Goal: Check status: Check status

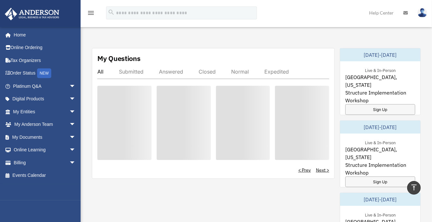
scroll to position [322, 0]
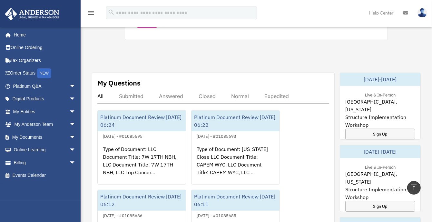
click at [165, 93] on div "Answered" at bounding box center [171, 96] width 24 height 6
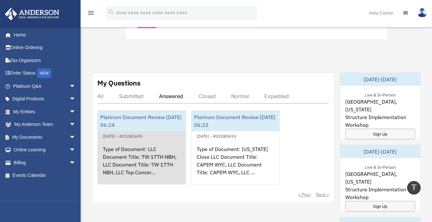
click at [142, 140] on div "Type of Document: LLC Document Title: 7W 17TH NBH, LLC Document Title: 7W 17TH …" at bounding box center [142, 165] width 88 height 50
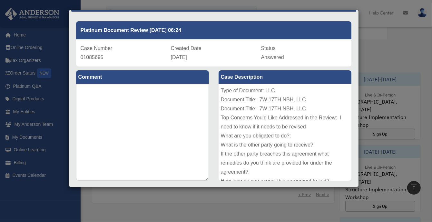
scroll to position [0, 0]
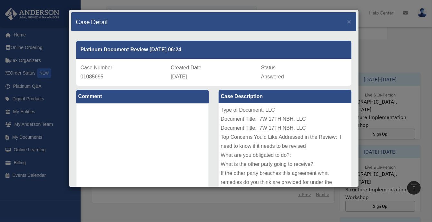
click at [376, 34] on div "Case Detail × Platinum Document Review [DATE] 06:24 Case Number 01085695 Create…" at bounding box center [216, 111] width 432 height 222
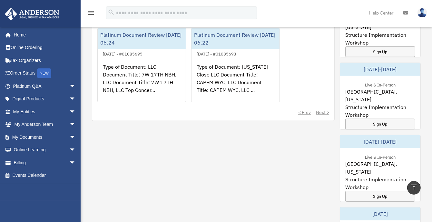
scroll to position [419, 0]
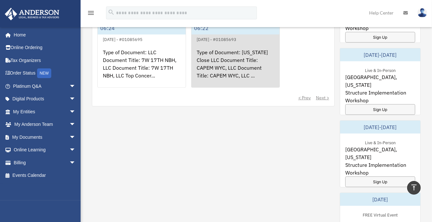
click at [237, 49] on div "Type of Document: [US_STATE] Close LLC Document Title: CAPEM WYC, LLC Document …" at bounding box center [236, 68] width 88 height 50
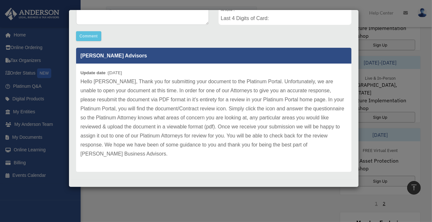
scroll to position [178, 0]
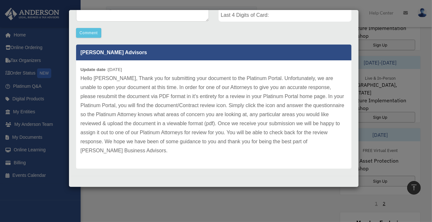
click at [384, 49] on div "Case Detail × Platinum Document Review [DATE] 06:22 Case Number 01085693 Create…" at bounding box center [216, 111] width 432 height 222
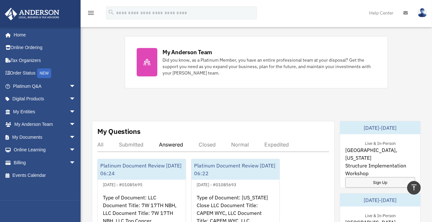
scroll to position [301, 0]
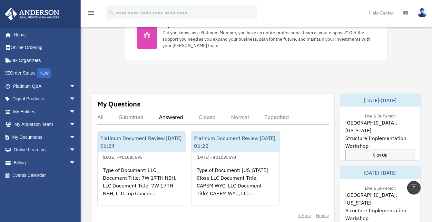
click at [126, 116] on div "Submitted" at bounding box center [131, 117] width 25 height 6
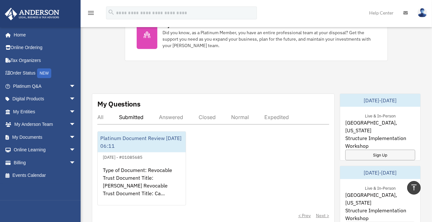
scroll to position [366, 0]
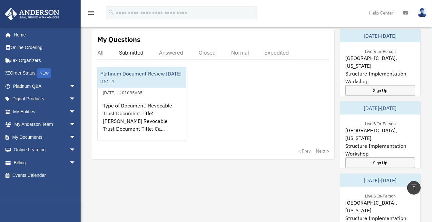
click at [171, 52] on div "Answered" at bounding box center [171, 52] width 24 height 6
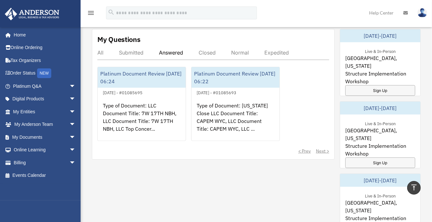
click at [324, 149] on div "< Prev Next >" at bounding box center [213, 151] width 232 height 6
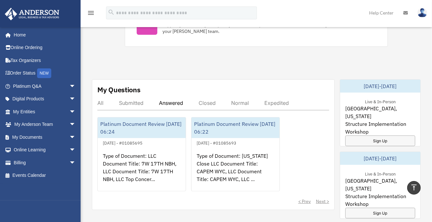
scroll to position [301, 0]
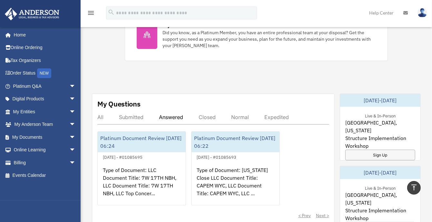
click at [102, 115] on div "All" at bounding box center [100, 117] width 6 height 6
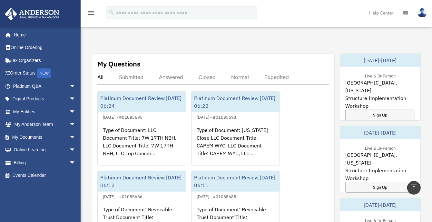
scroll to position [334, 0]
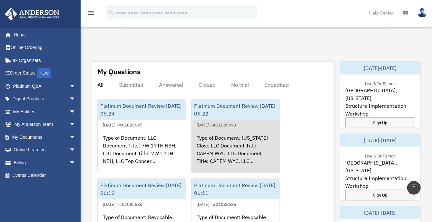
click at [248, 112] on div "Platinum Document Review [DATE] 06:22" at bounding box center [236, 109] width 88 height 21
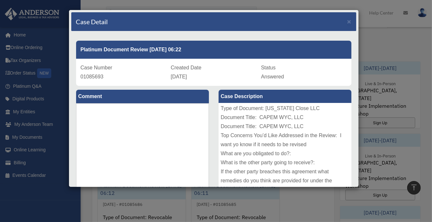
scroll to position [0, 0]
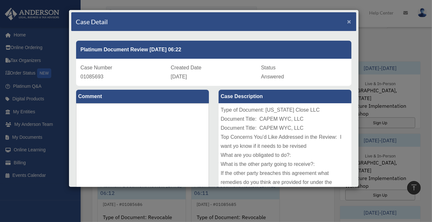
click at [347, 20] on span "×" at bounding box center [349, 21] width 4 height 7
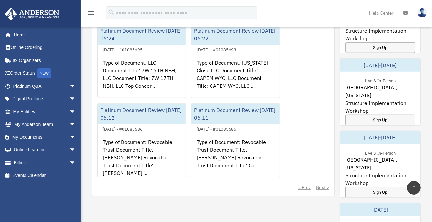
scroll to position [430, 0]
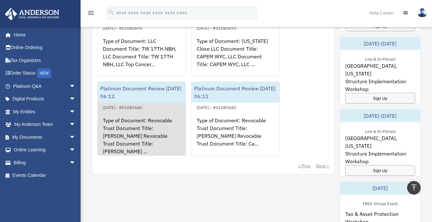
click at [151, 101] on link "Platinum Document Review [DATE] 06:12 August 22, 2025 - #01085686 Type of Docum…" at bounding box center [141, 119] width 89 height 74
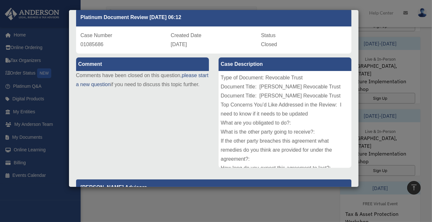
scroll to position [0, 0]
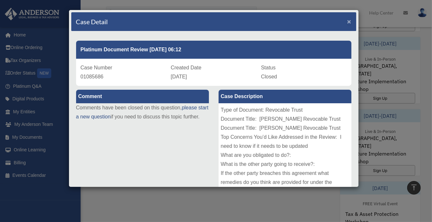
click at [347, 21] on span "×" at bounding box center [349, 21] width 4 height 7
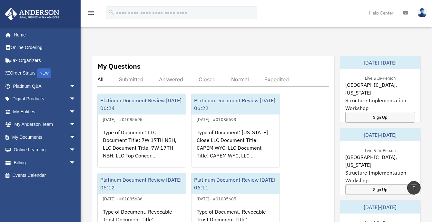
scroll to position [334, 0]
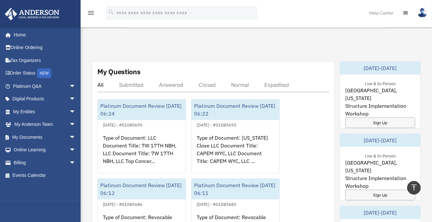
click at [165, 82] on div "Answered" at bounding box center [171, 85] width 24 height 6
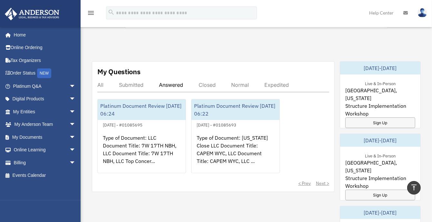
click at [215, 84] on div "Closed" at bounding box center [207, 85] width 17 height 6
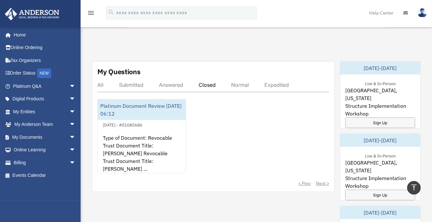
click at [235, 83] on div "Normal" at bounding box center [240, 85] width 18 height 6
